Goal: Obtain resource: Download file/media

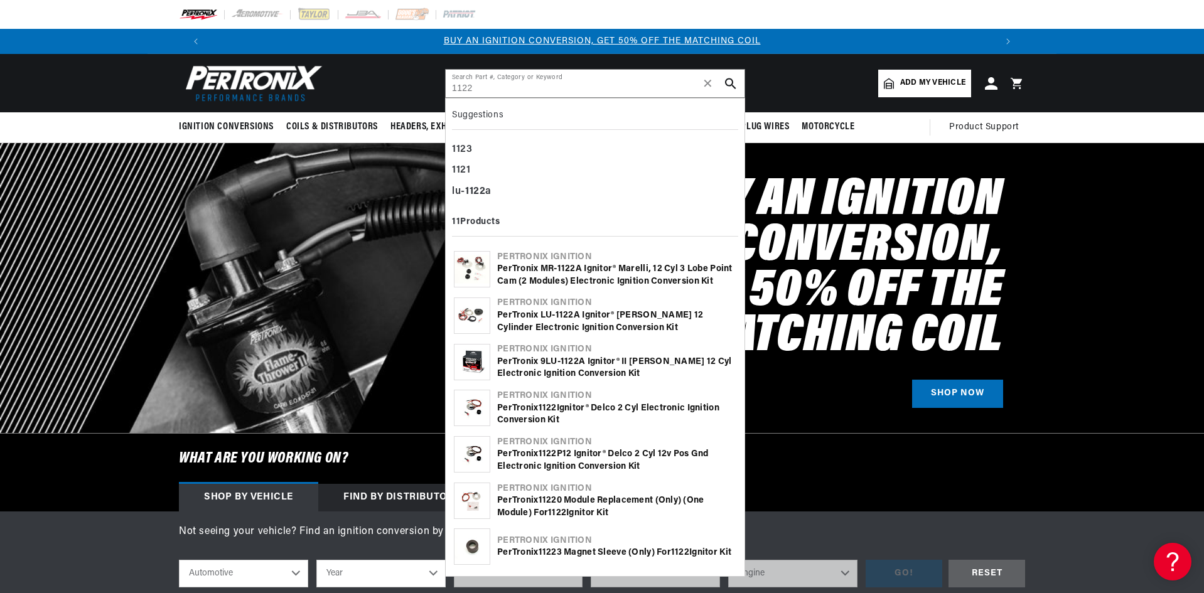
type input "1122"
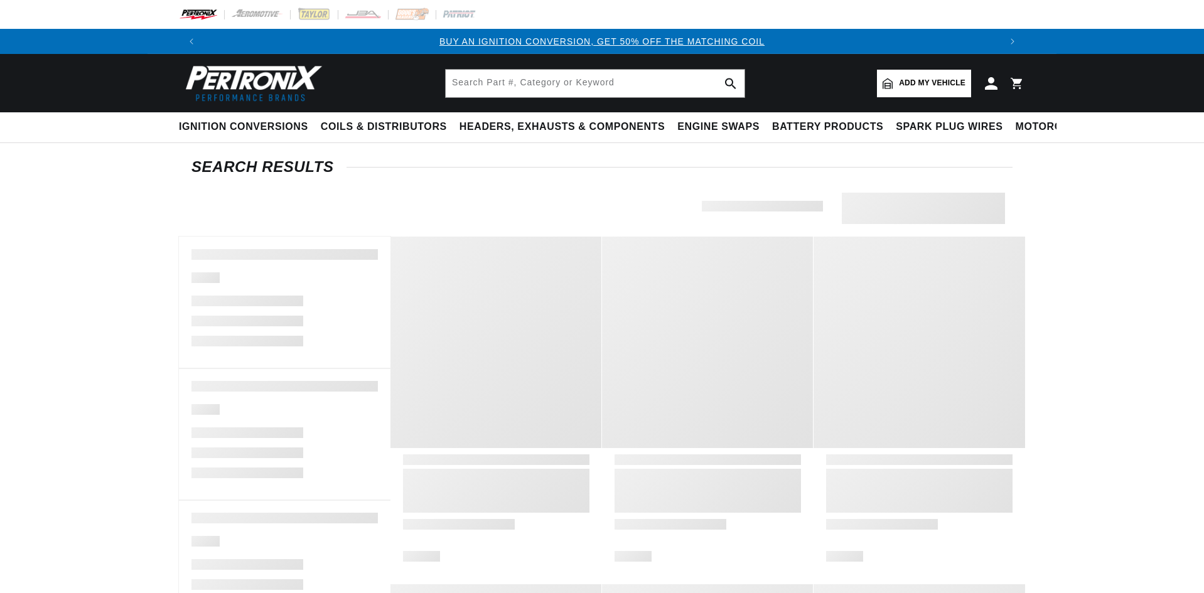
type input "1122"
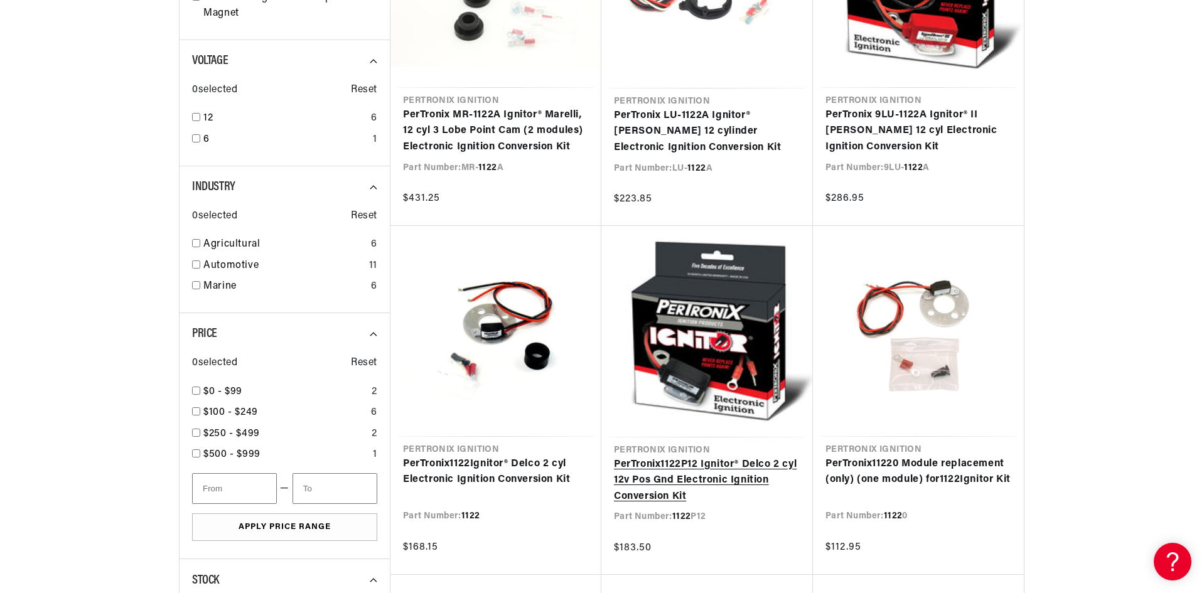
scroll to position [502, 0]
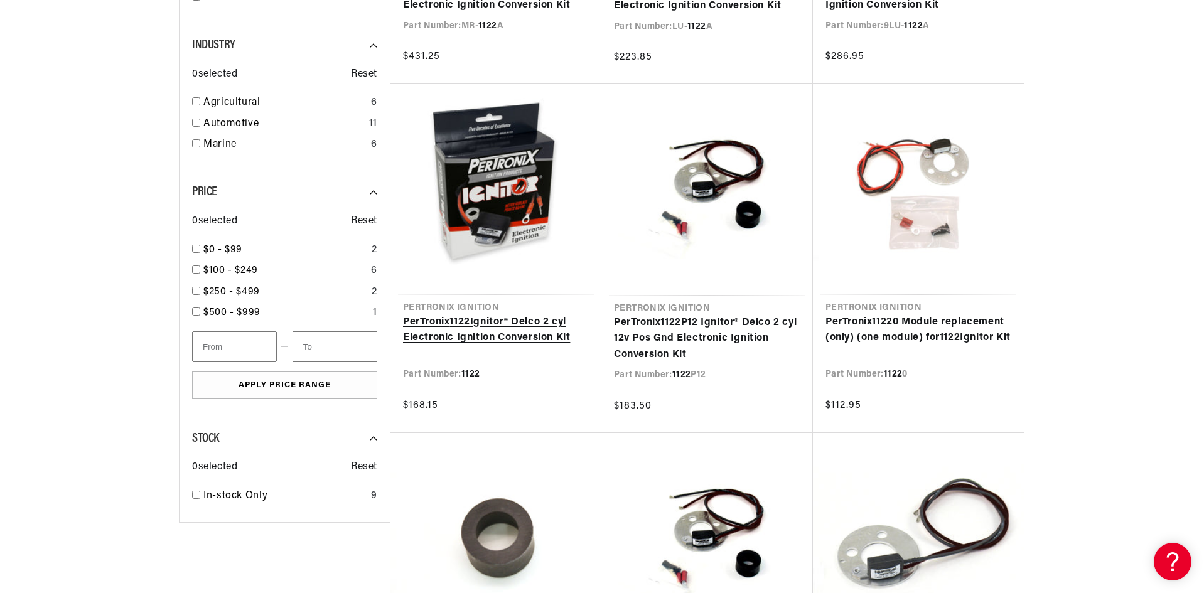
click at [498, 332] on link "PerTronix 1122 Ignitor® Delco 2 cyl Electronic Ignition Conversion Kit" at bounding box center [496, 331] width 186 height 32
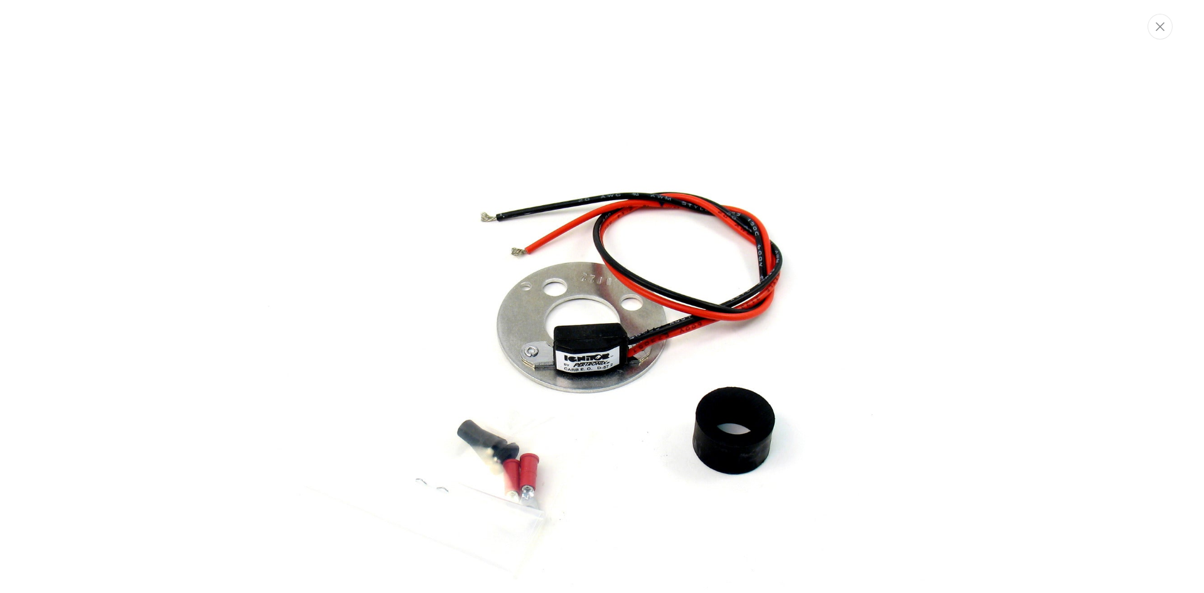
scroll to position [55, 0]
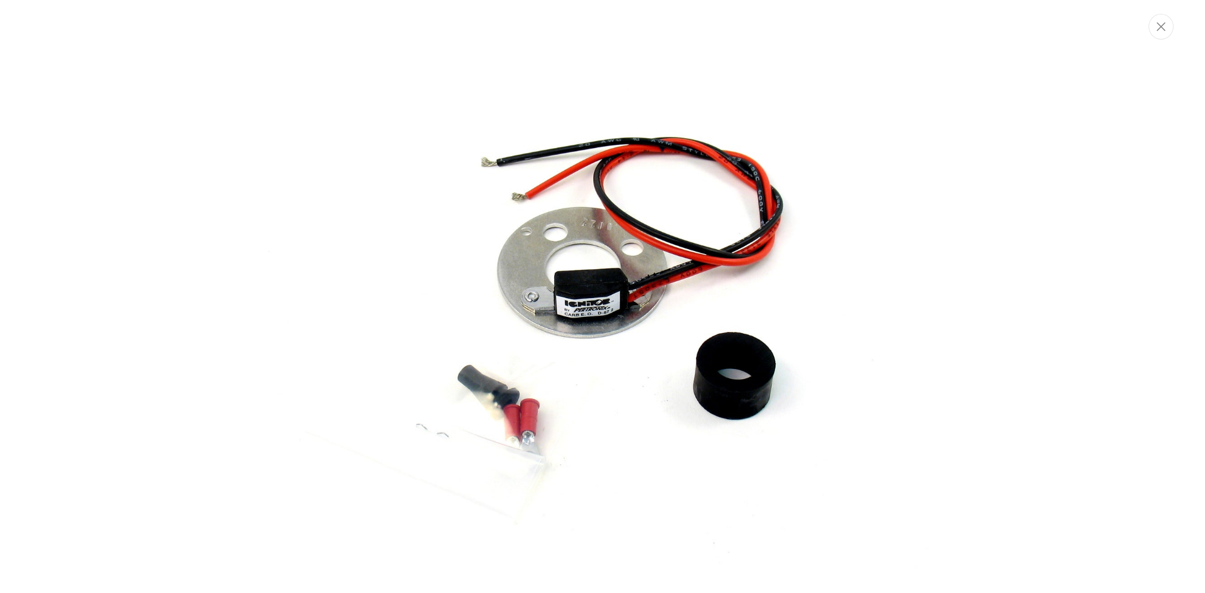
click at [711, 374] on img "Media gallery" at bounding box center [603, 296] width 678 height 678
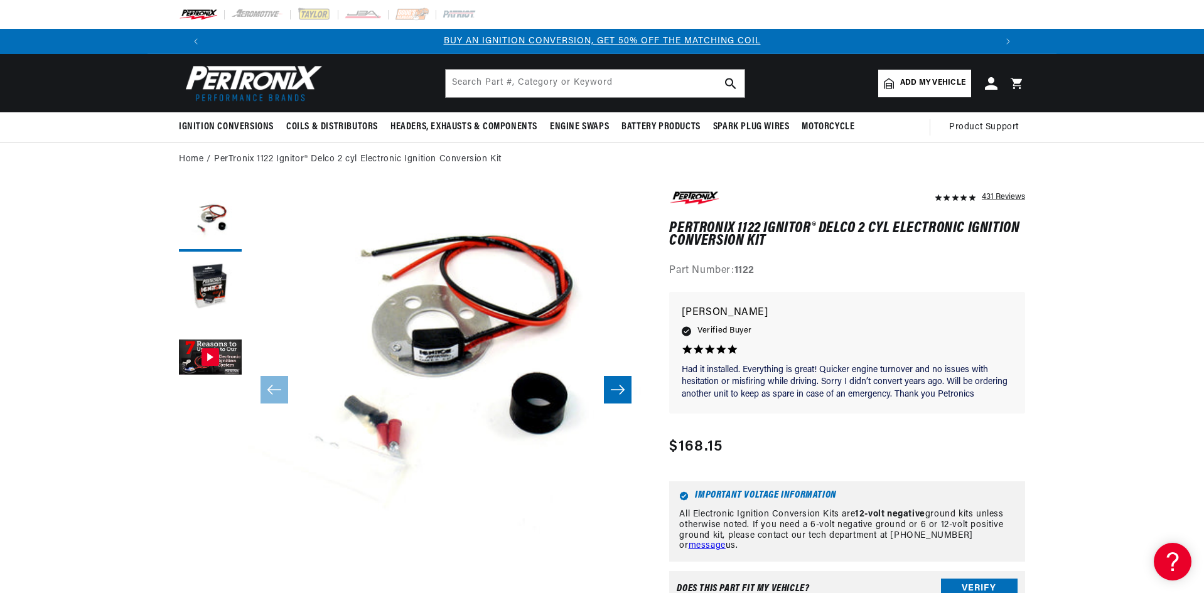
scroll to position [0, 0]
click at [218, 355] on button "Gallery Viewer" at bounding box center [210, 358] width 63 height 63
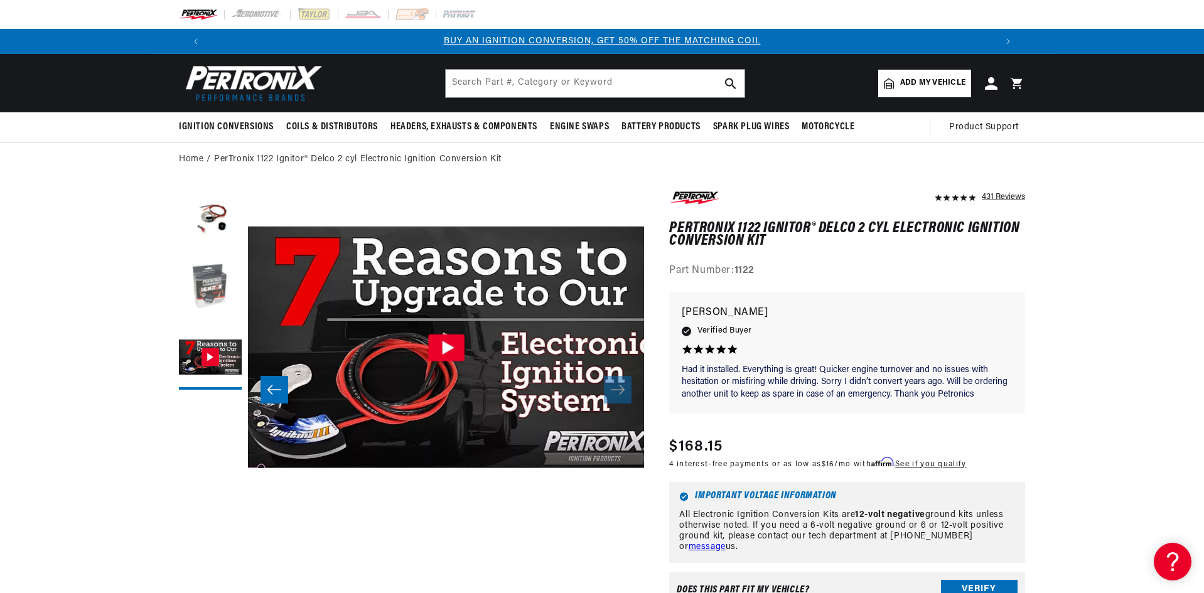
click at [209, 293] on button "Load image 2 in gallery view" at bounding box center [210, 289] width 63 height 63
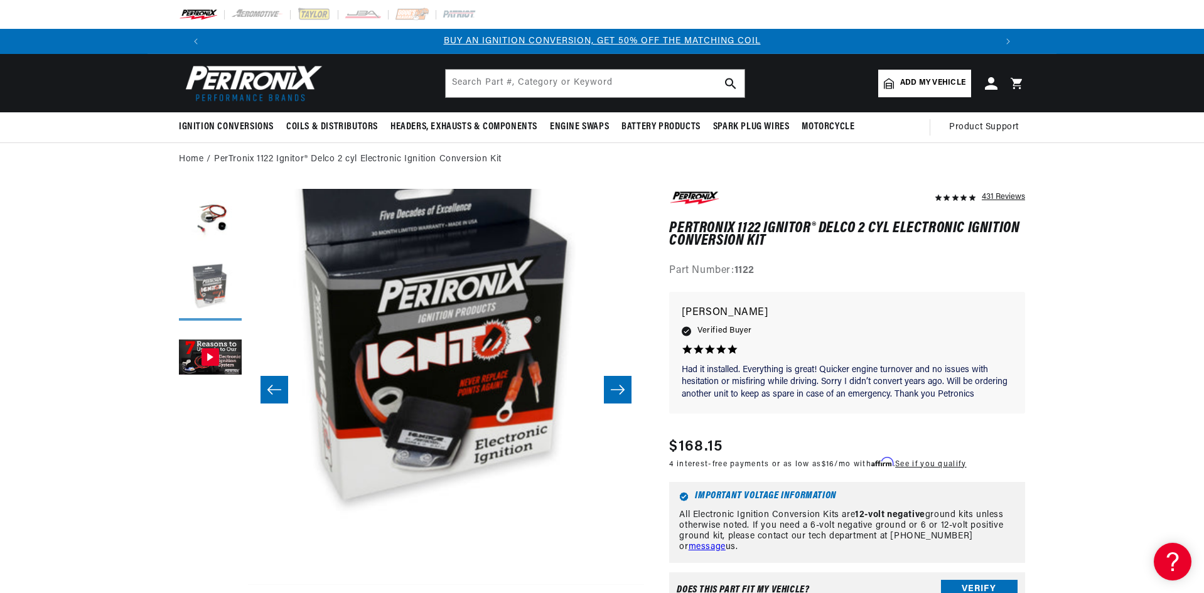
scroll to position [40, 396]
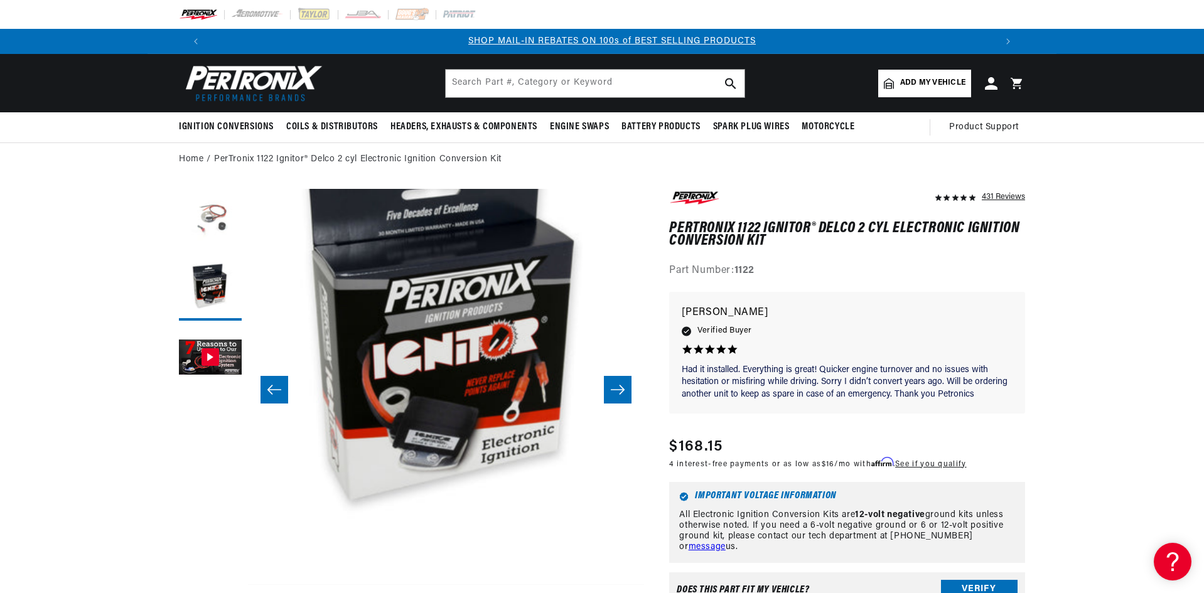
click at [220, 236] on button "Load image 1 in gallery view" at bounding box center [210, 220] width 63 height 63
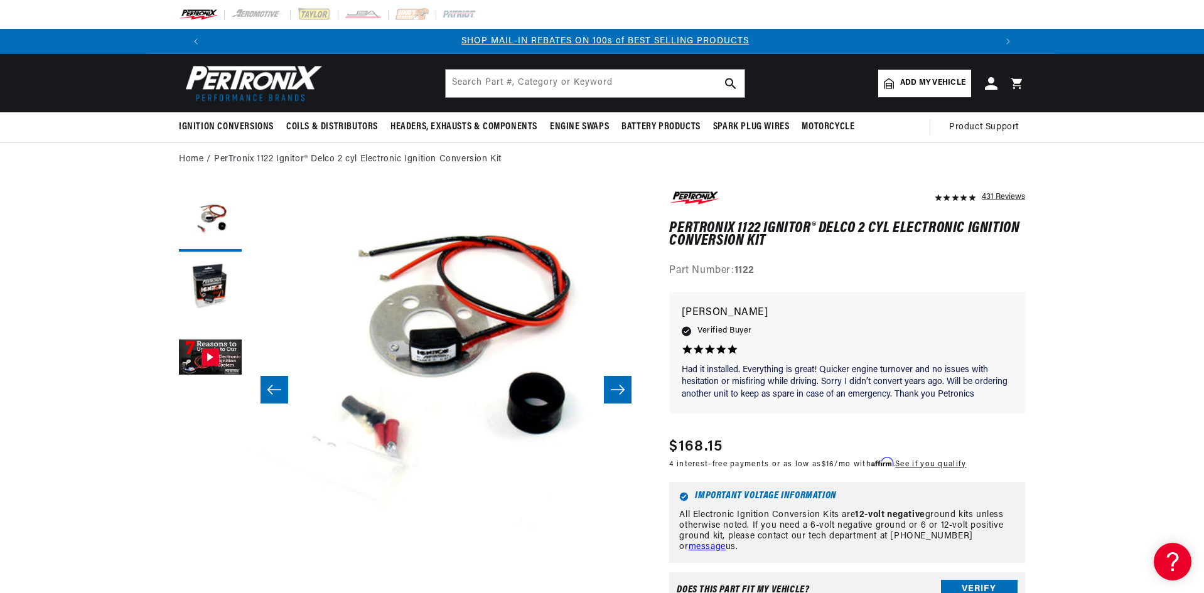
scroll to position [40, 0]
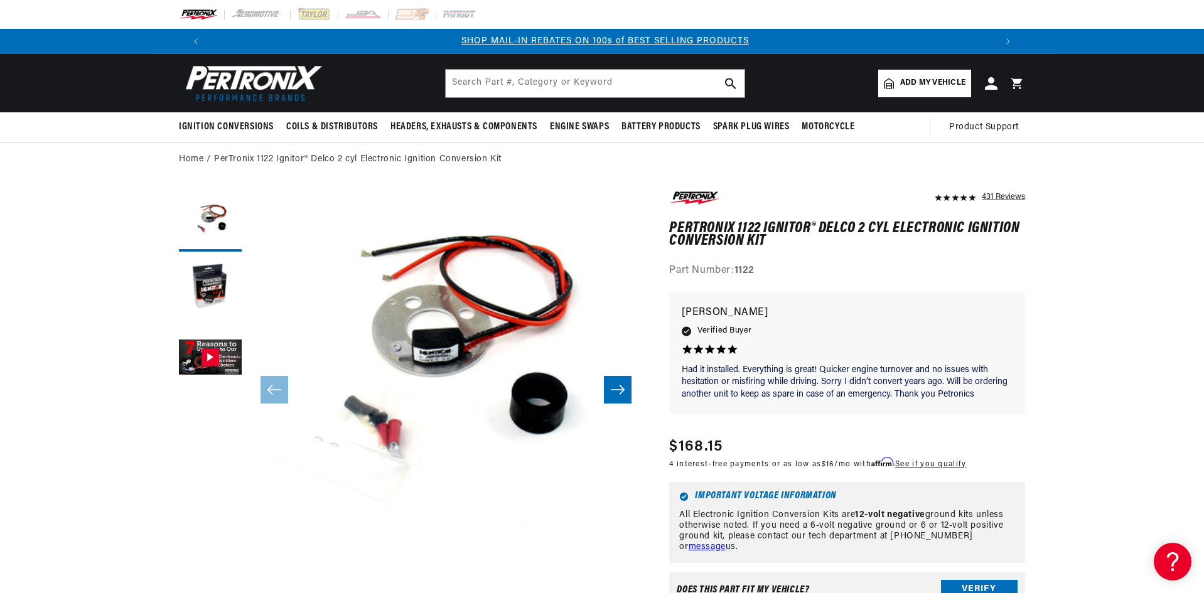
click at [208, 585] on button "Open media 1 in modal" at bounding box center [208, 585] width 0 height 0
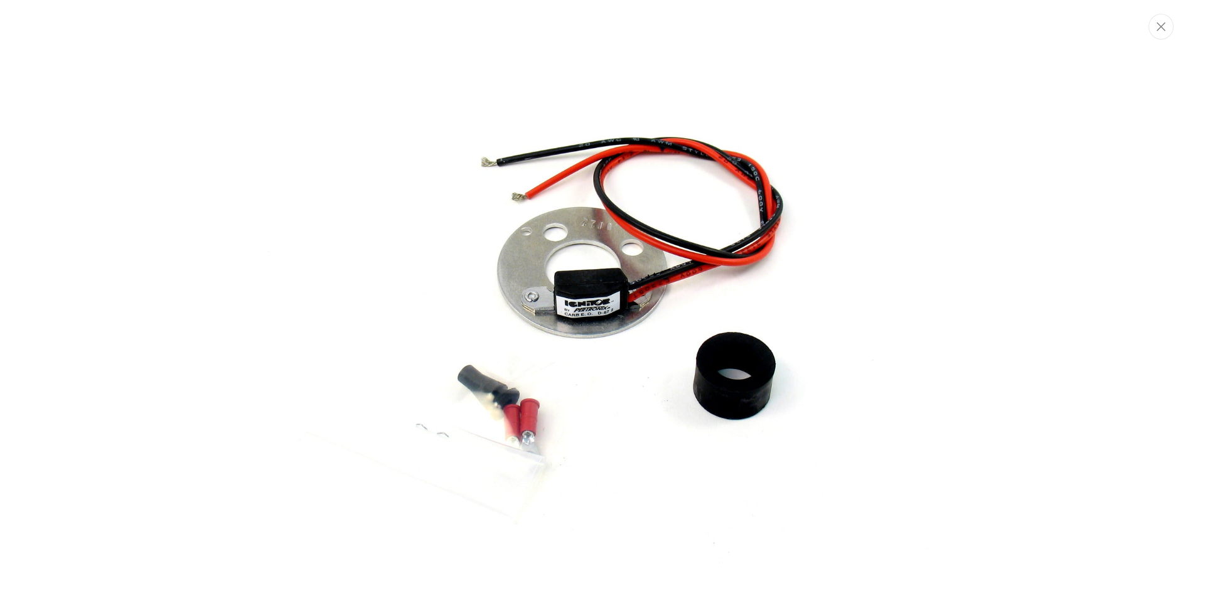
click at [709, 362] on img "Media gallery" at bounding box center [603, 296] width 678 height 678
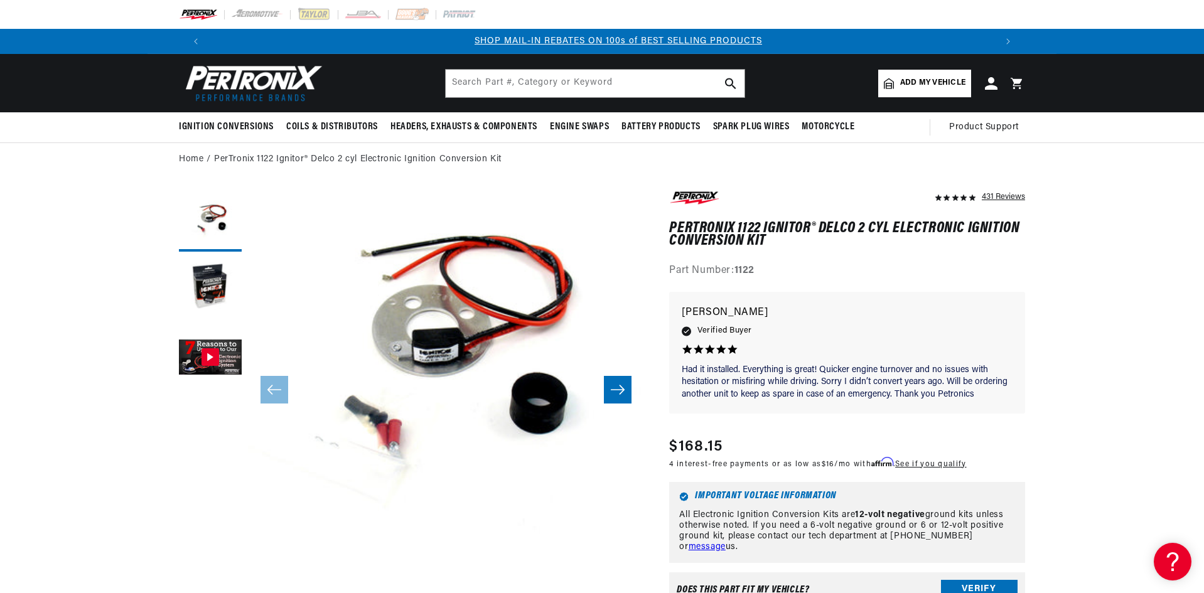
scroll to position [0, 784]
click at [620, 82] on input "text" at bounding box center [595, 84] width 299 height 28
paste input "1961S-1JS"
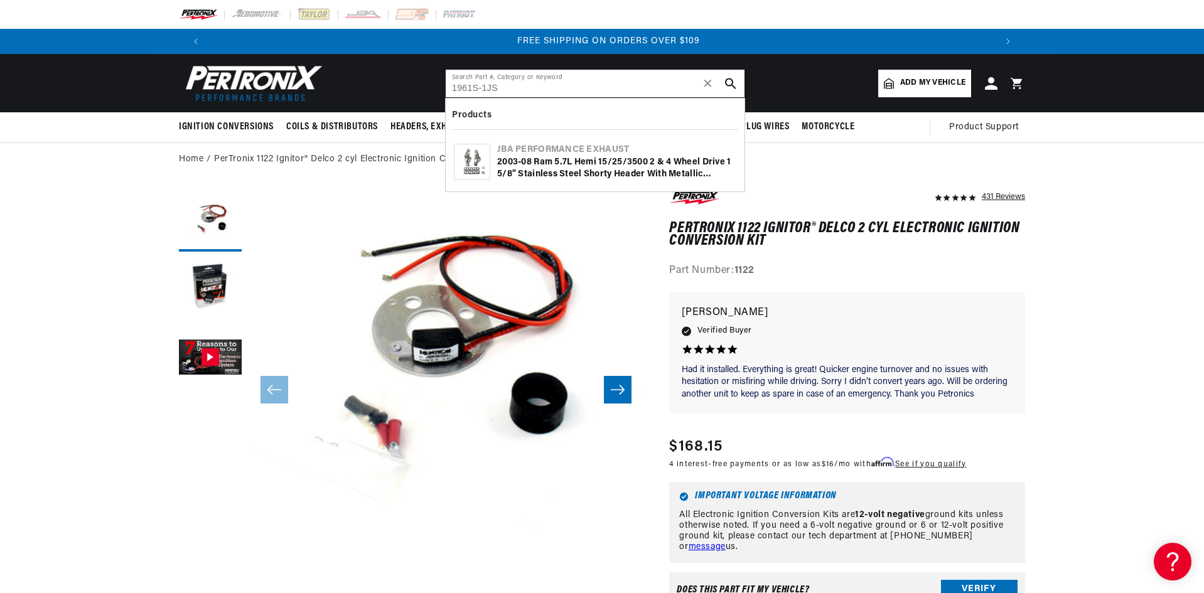
type input "1961S-1JS"
click at [593, 162] on div "2003-08 Ram 5.7L Hemi 15/25/3500 2 & 4 Wheel Drive 1 5/8" Stainless Steel Short…" at bounding box center [616, 168] width 239 height 24
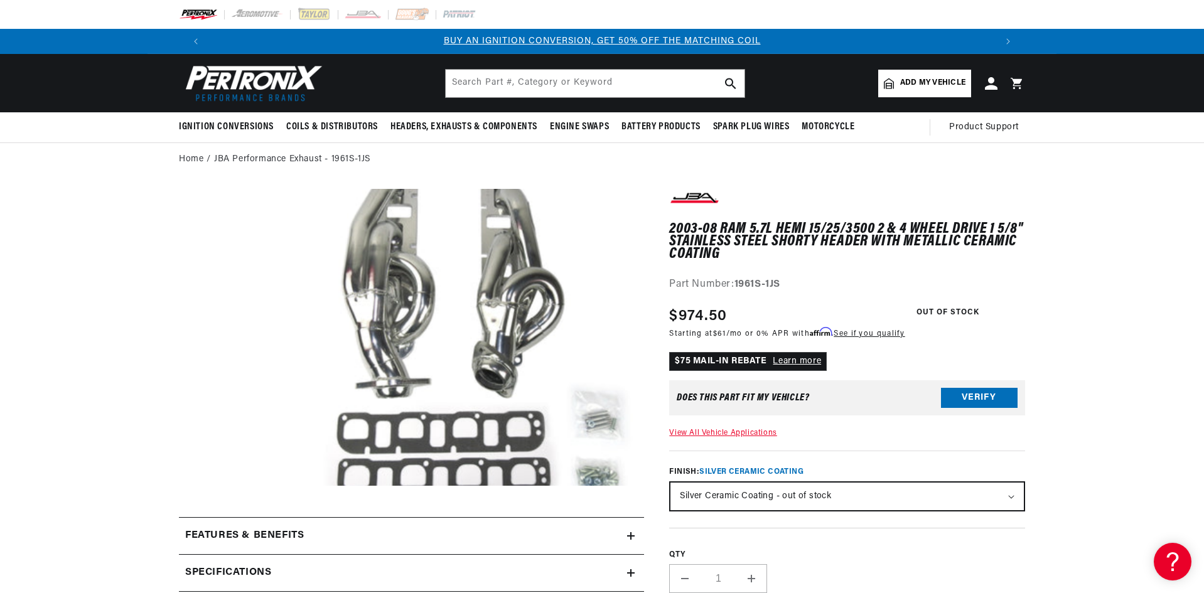
click at [208, 516] on button "Open media 1 in modal" at bounding box center [208, 516] width 0 height 0
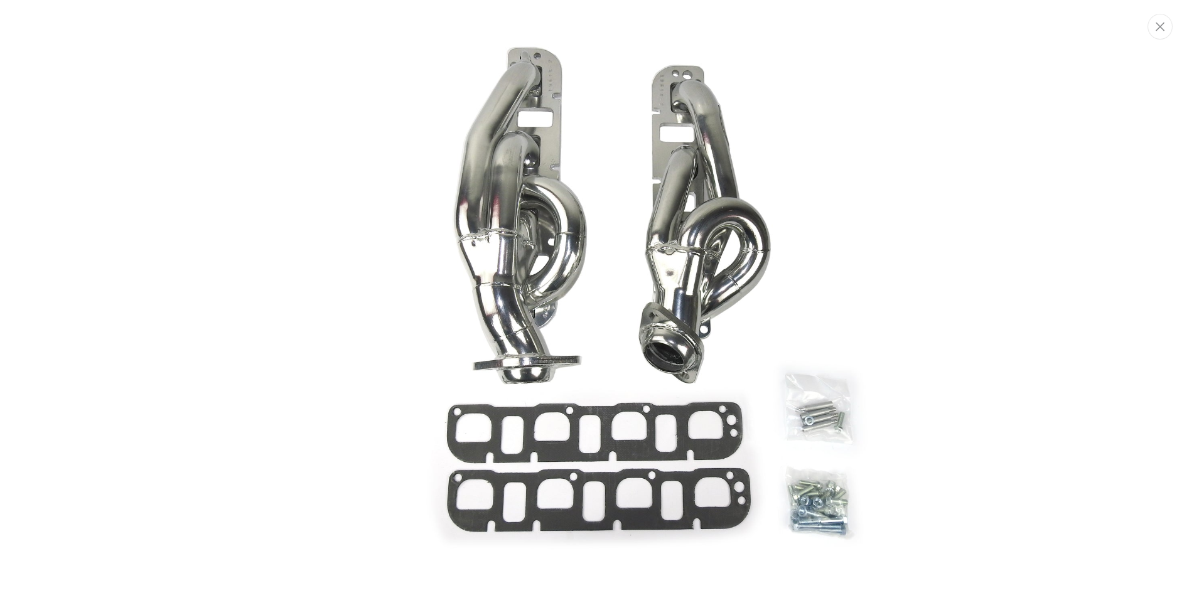
scroll to position [0, 1568]
click at [1169, 27] on button "Close" at bounding box center [1161, 27] width 25 height 26
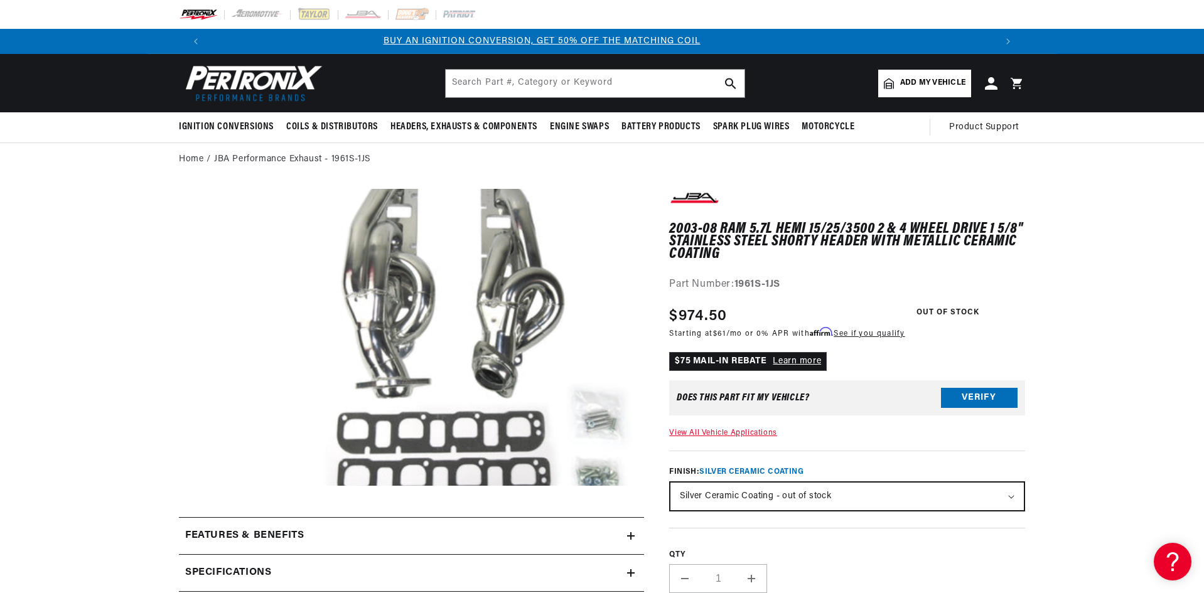
scroll to position [0, 0]
drag, startPoint x: 787, startPoint y: 284, endPoint x: 736, endPoint y: 281, distance: 50.3
click at [736, 281] on div "Part Number: 1961S-1JS" at bounding box center [847, 285] width 356 height 16
click at [812, 277] on div "Part Number: 1961S-1JS" at bounding box center [847, 285] width 356 height 16
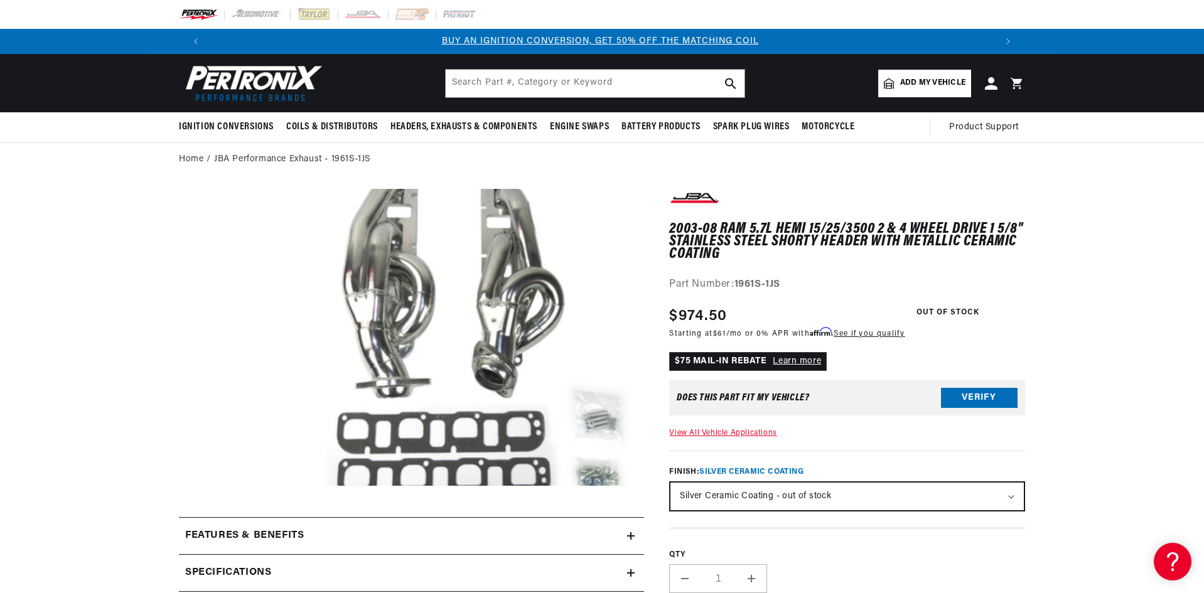
scroll to position [0, 0]
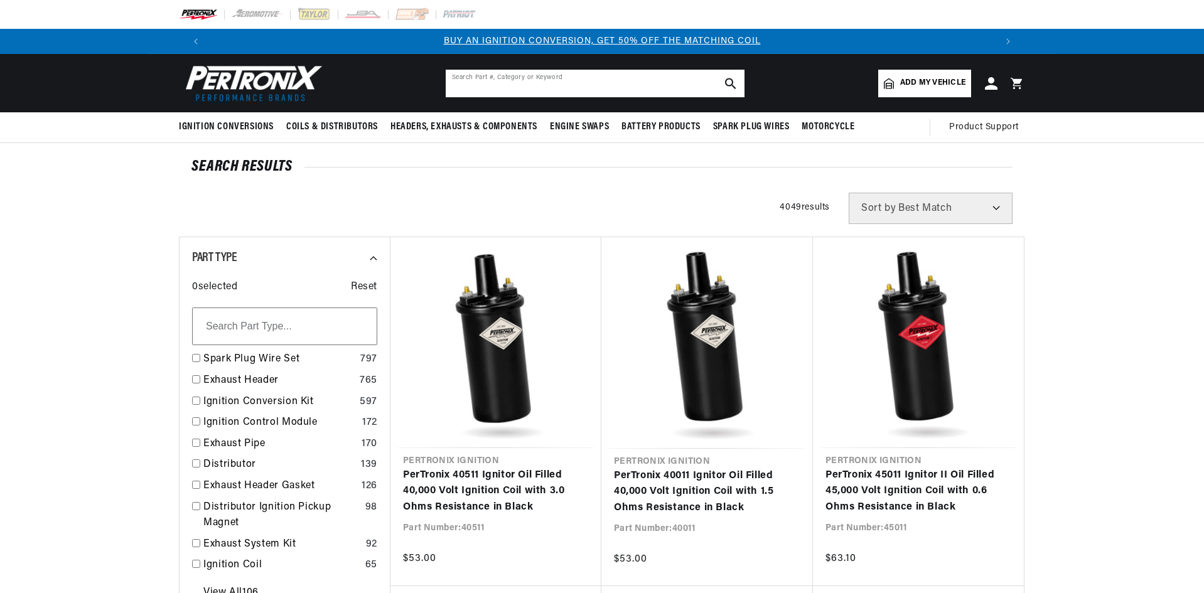
click at [561, 86] on input "text" at bounding box center [595, 84] width 299 height 28
paste input "LU-142A"
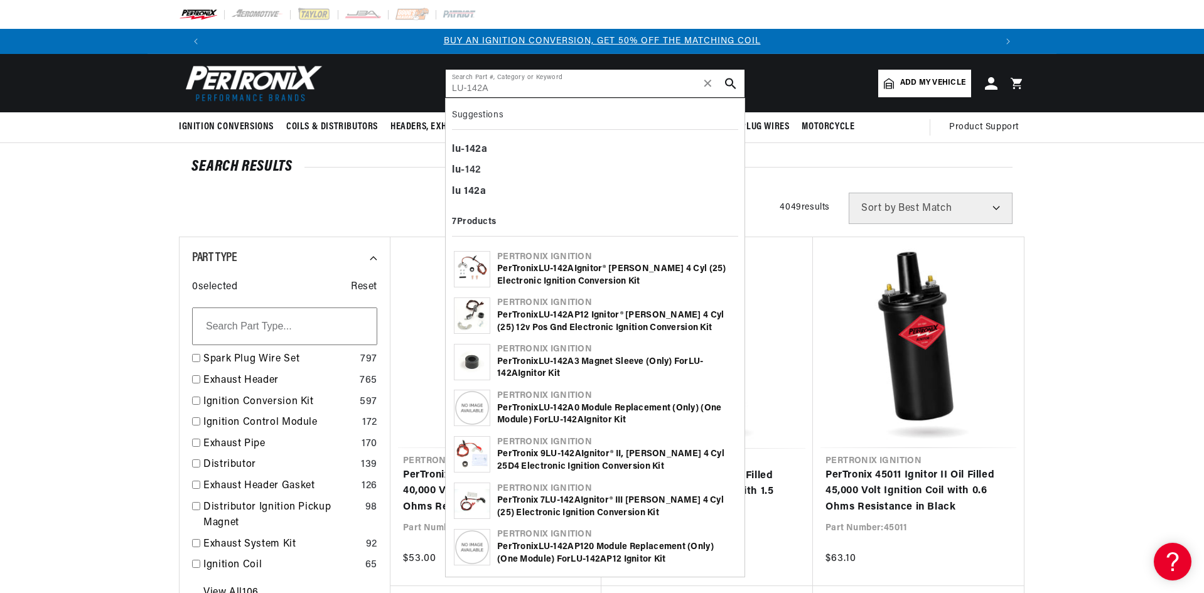
type input "LU-142A"
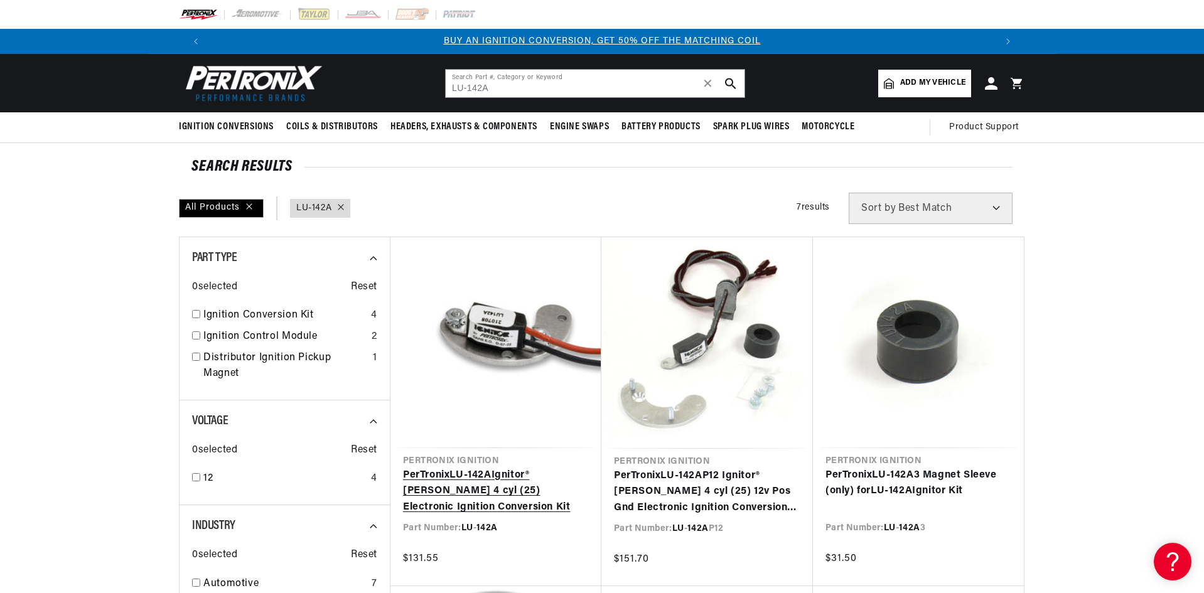
click at [497, 481] on link "PerTronix LU - 142A Ignitor® Lucas 4 cyl (25) Electronic Ignition Conversion Kit" at bounding box center [496, 492] width 186 height 48
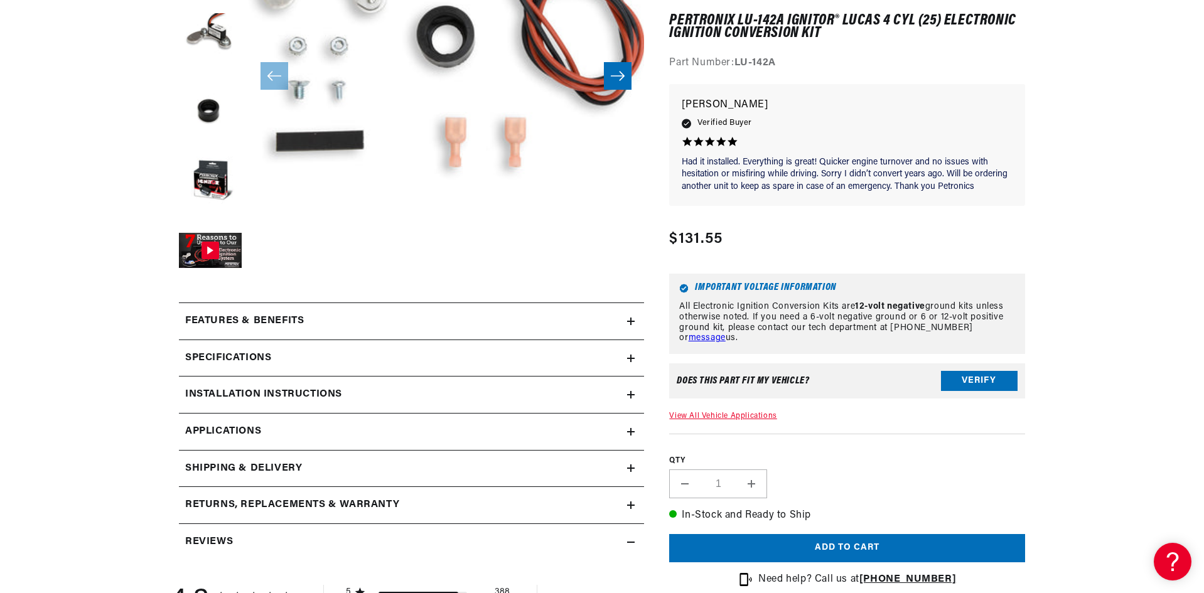
click at [485, 396] on div "Installation instructions" at bounding box center [403, 395] width 448 height 16
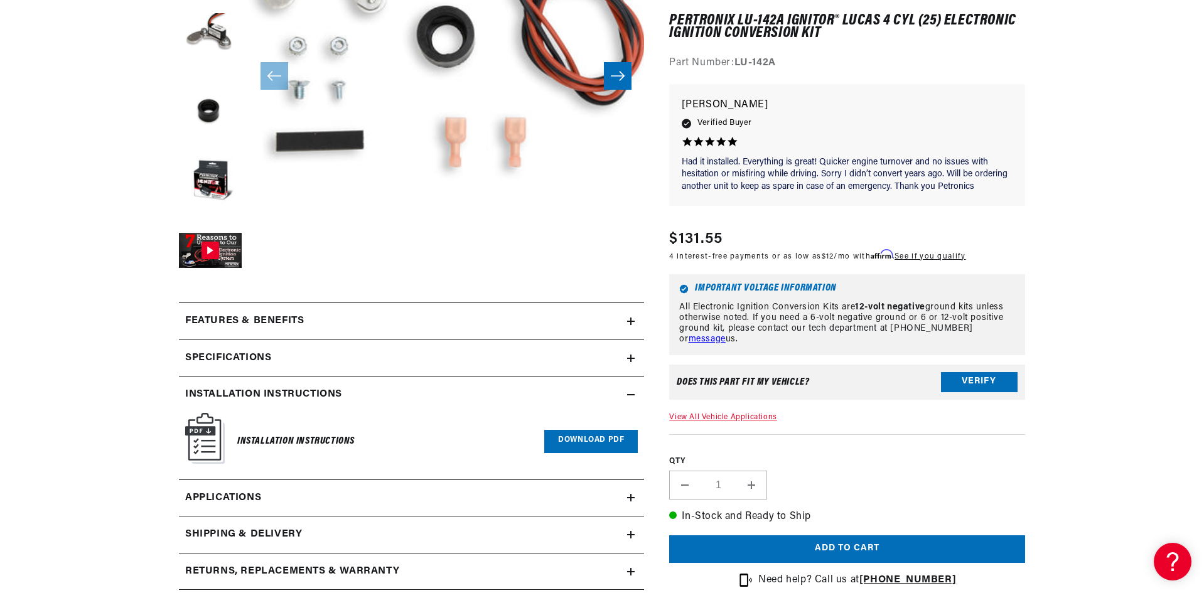
scroll to position [439, 0]
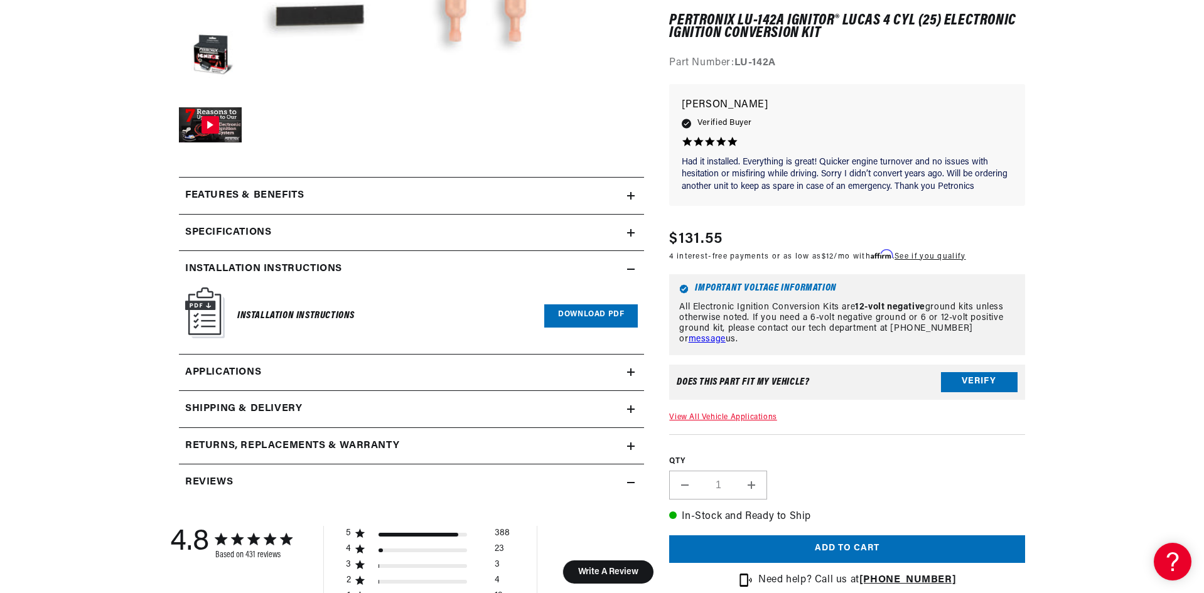
click at [562, 311] on link "Download PDF" at bounding box center [591, 315] width 94 height 23
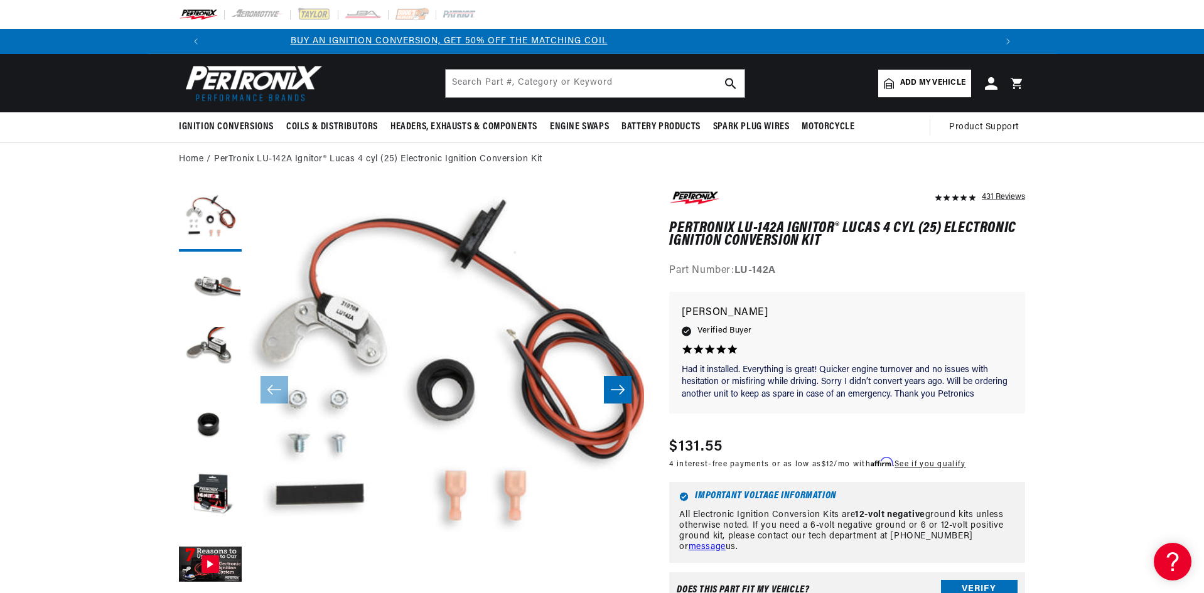
scroll to position [0, 11]
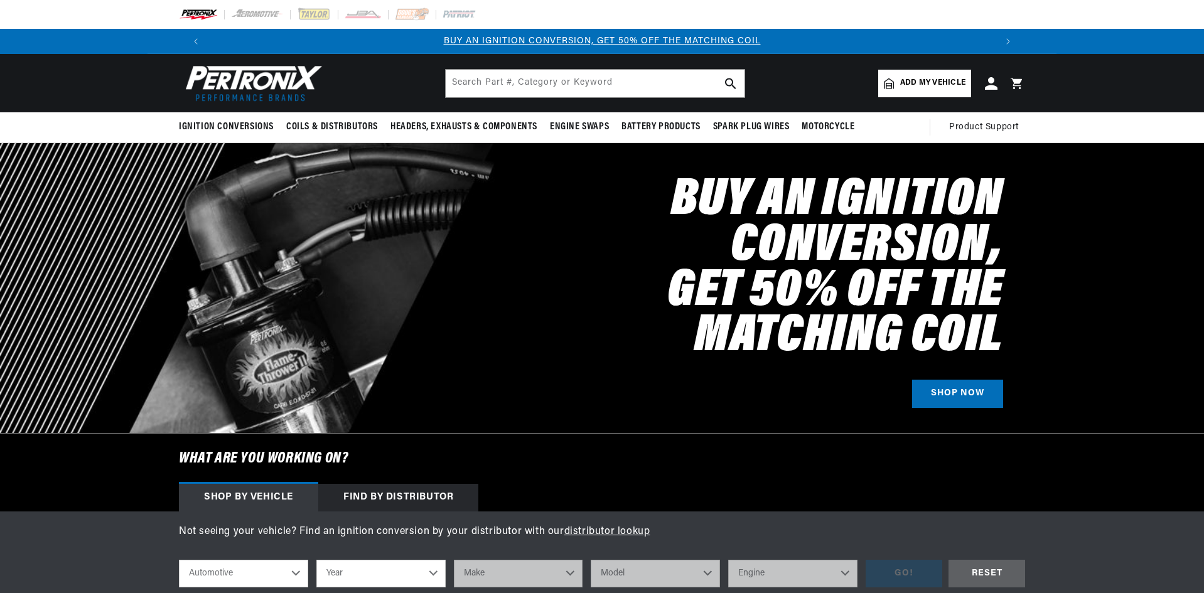
click at [262, 10] on img at bounding box center [257, 15] width 53 height 14
